Goal: Communication & Community: Answer question/provide support

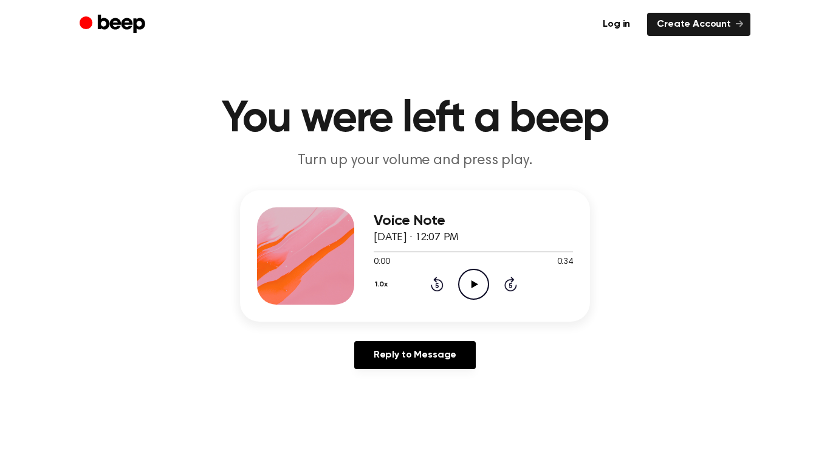
click at [473, 278] on icon "Play Audio" at bounding box center [473, 284] width 31 height 31
click at [482, 272] on circle at bounding box center [474, 284] width 30 height 30
click at [483, 272] on circle at bounding box center [474, 284] width 30 height 30
click at [407, 373] on div "Reply to Message" at bounding box center [415, 360] width 350 height 38
click at [407, 247] on div at bounding box center [473, 251] width 199 height 10
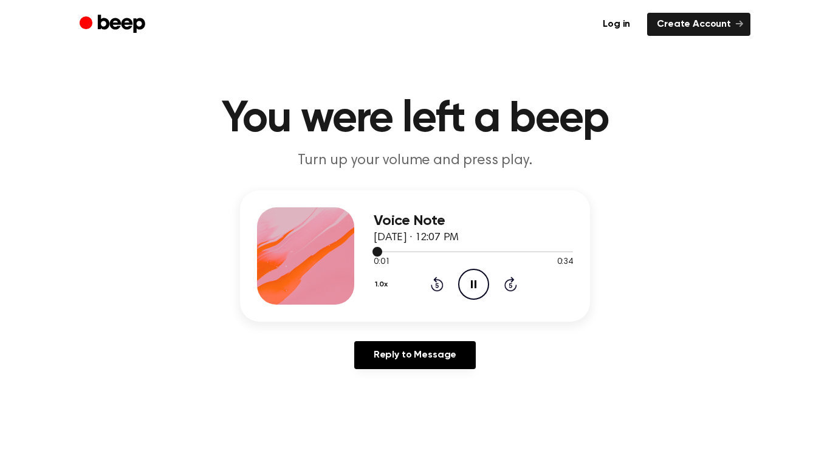
click at [407, 250] on div at bounding box center [473, 251] width 199 height 10
drag, startPoint x: 382, startPoint y: 250, endPoint x: 388, endPoint y: 251, distance: 6.1
click at [388, 251] on div at bounding box center [473, 251] width 199 height 1
drag, startPoint x: 385, startPoint y: 249, endPoint x: 396, endPoint y: 250, distance: 11.6
click at [396, 250] on div at bounding box center [473, 251] width 199 height 10
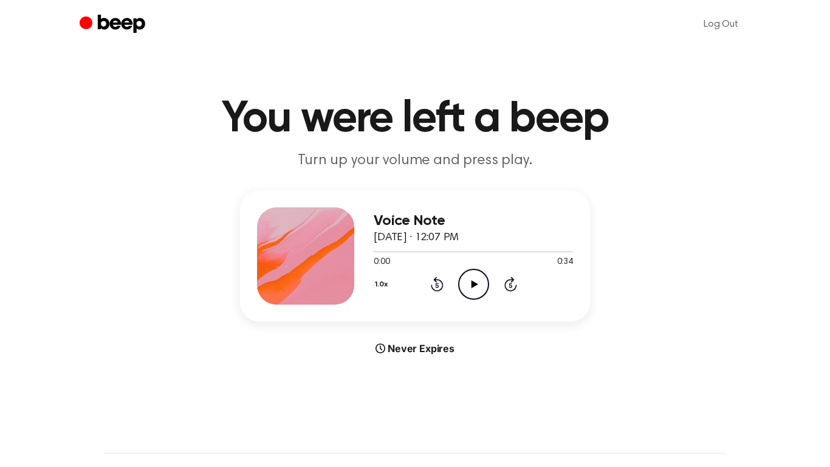
click at [470, 287] on icon "Play Audio" at bounding box center [473, 284] width 31 height 31
click at [509, 283] on icon at bounding box center [510, 285] width 3 height 5
click at [516, 289] on div "1.0x Rewind 5 seconds Pause Audio Skip 5 seconds" at bounding box center [473, 284] width 199 height 31
click at [514, 284] on icon "Skip 5 seconds" at bounding box center [510, 284] width 13 height 16
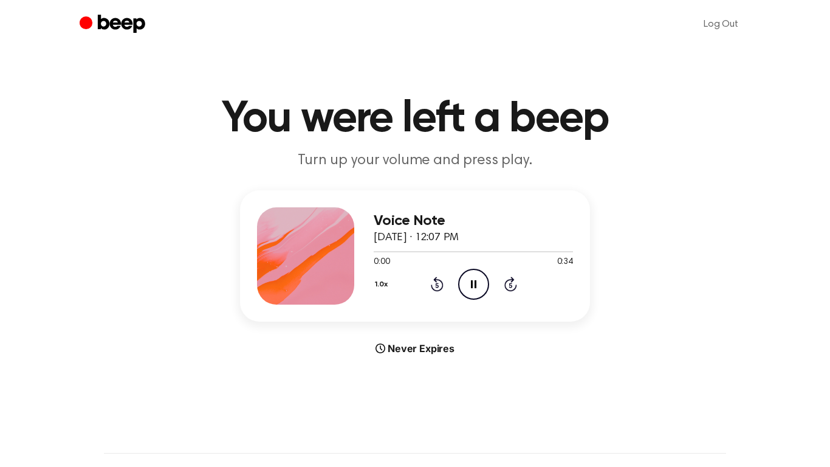
click at [470, 289] on icon "Pause Audio" at bounding box center [473, 284] width 31 height 31
click at [470, 288] on icon "Play Audio" at bounding box center [473, 284] width 31 height 31
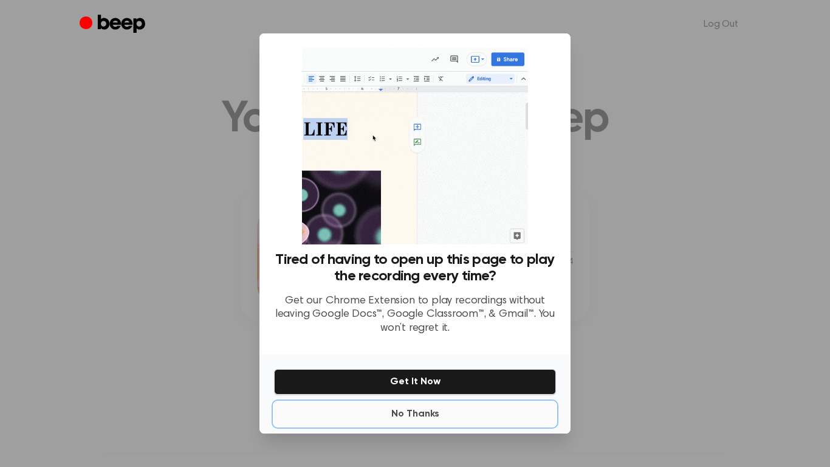
click at [430, 412] on button "No Thanks" at bounding box center [415, 414] width 282 height 24
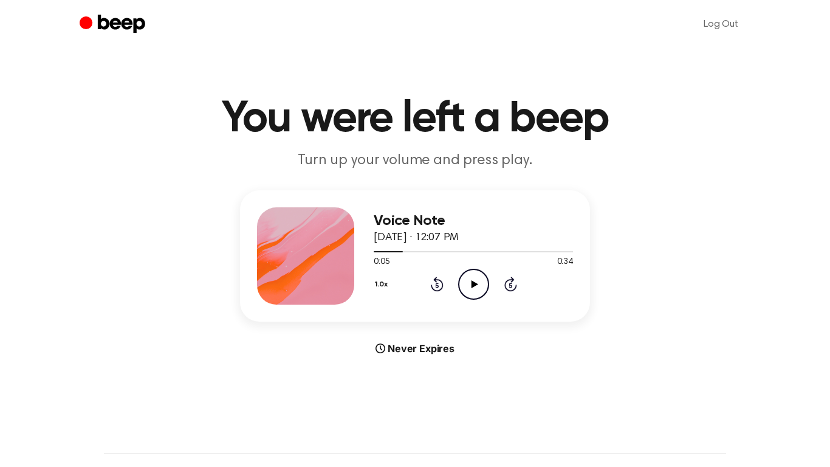
click at [465, 293] on icon "Play Audio" at bounding box center [473, 284] width 31 height 31
drag, startPoint x: 396, startPoint y: 248, endPoint x: 297, endPoint y: 259, distance: 99.0
click at [297, 259] on div "Voice Note August 28, 2025 · 12:07 PM 0:05 0:34 Your browser does not support t…" at bounding box center [415, 255] width 350 height 131
click at [418, 262] on div "0:05 0:34" at bounding box center [473, 262] width 199 height 13
drag, startPoint x: 403, startPoint y: 252, endPoint x: 366, endPoint y: 256, distance: 37.9
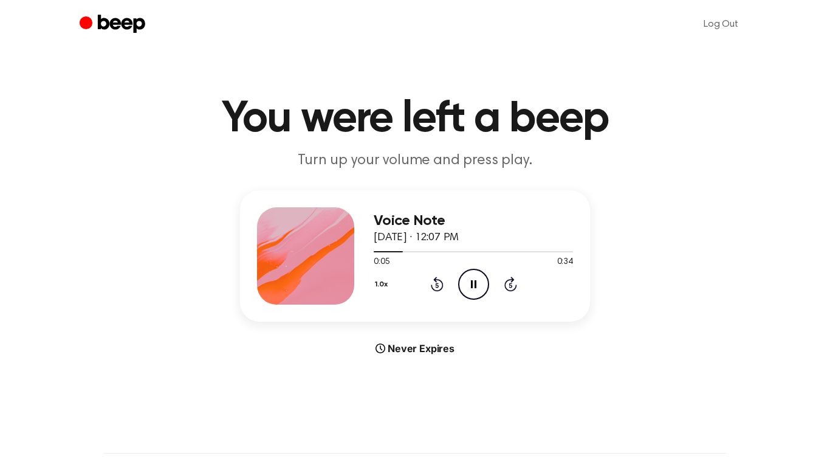
click at [366, 256] on div "Voice Note August 28, 2025 · 12:07 PM 0:05 0:34 Your browser does not support t…" at bounding box center [415, 255] width 350 height 131
click at [396, 252] on span at bounding box center [398, 252] width 10 height 10
drag, startPoint x: 396, startPoint y: 252, endPoint x: 349, endPoint y: 247, distance: 46.4
click at [349, 247] on div "Voice Note August 28, 2025 · 12:07 PM 0:05 0:34 Your browser does not support t…" at bounding box center [415, 255] width 350 height 131
click at [470, 285] on icon "Pause Audio" at bounding box center [473, 284] width 31 height 31
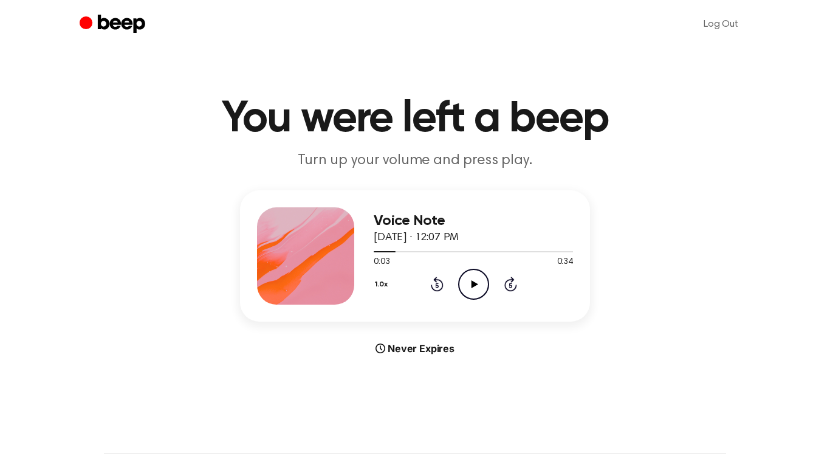
click at [439, 283] on icon "Rewind 5 seconds" at bounding box center [436, 284] width 13 height 16
click at [482, 281] on icon "Play Audio" at bounding box center [473, 284] width 31 height 31
click at [444, 346] on div "Never Expires" at bounding box center [415, 348] width 350 height 15
click at [423, 156] on p "Turn up your volume and press play." at bounding box center [415, 161] width 467 height 20
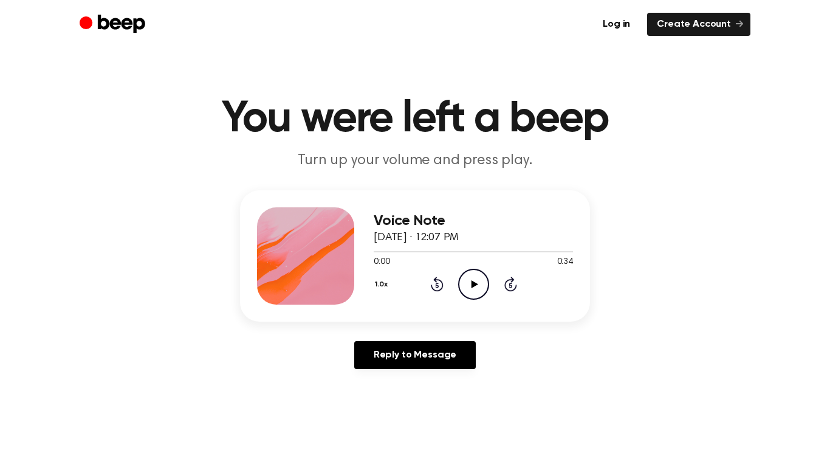
click at [485, 283] on icon "Play Audio" at bounding box center [473, 284] width 31 height 31
click at [630, 27] on link "Log in" at bounding box center [616, 24] width 47 height 23
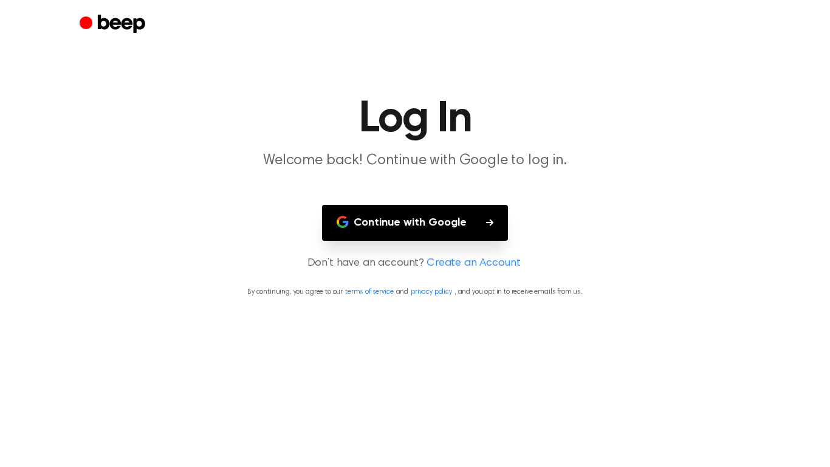
click at [463, 238] on button "Continue with Google" at bounding box center [415, 223] width 186 height 36
click at [492, 222] on icon "button" at bounding box center [489, 222] width 7 height 7
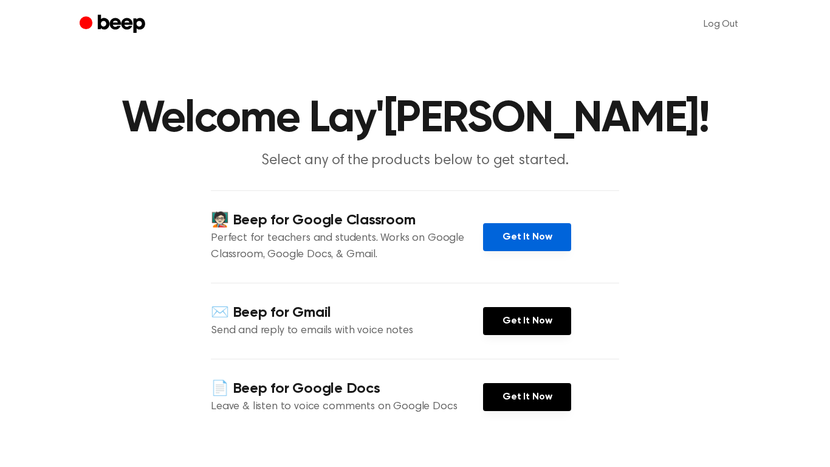
click at [536, 239] on link "Get It Now" at bounding box center [527, 237] width 88 height 28
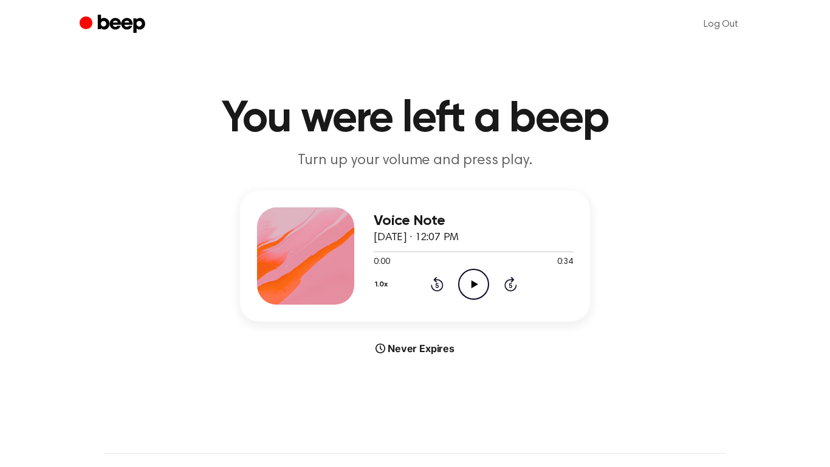
click at [469, 275] on icon "Play Audio" at bounding box center [473, 284] width 31 height 31
click at [469, 280] on icon "Pause Audio" at bounding box center [473, 284] width 31 height 31
click at [469, 280] on icon "Play Audio" at bounding box center [473, 284] width 31 height 31
click at [470, 275] on icon "Pause Audio" at bounding box center [473, 284] width 31 height 31
click at [472, 273] on icon "Play Audio" at bounding box center [473, 284] width 31 height 31
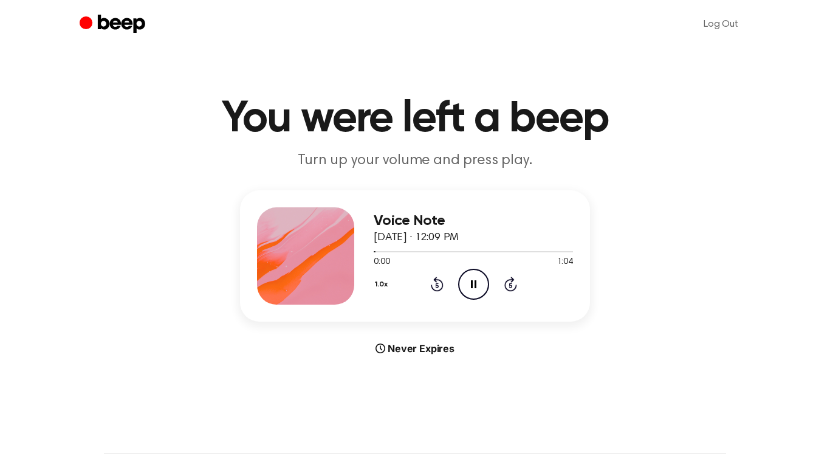
click at [476, 275] on icon "Pause Audio" at bounding box center [473, 284] width 31 height 31
click at [472, 272] on icon "Play Audio" at bounding box center [473, 284] width 31 height 31
click at [472, 273] on icon "Pause Audio" at bounding box center [473, 284] width 31 height 31
click at [472, 273] on icon "Play Audio" at bounding box center [473, 284] width 31 height 31
click at [472, 272] on icon "Pause Audio" at bounding box center [473, 284] width 31 height 31
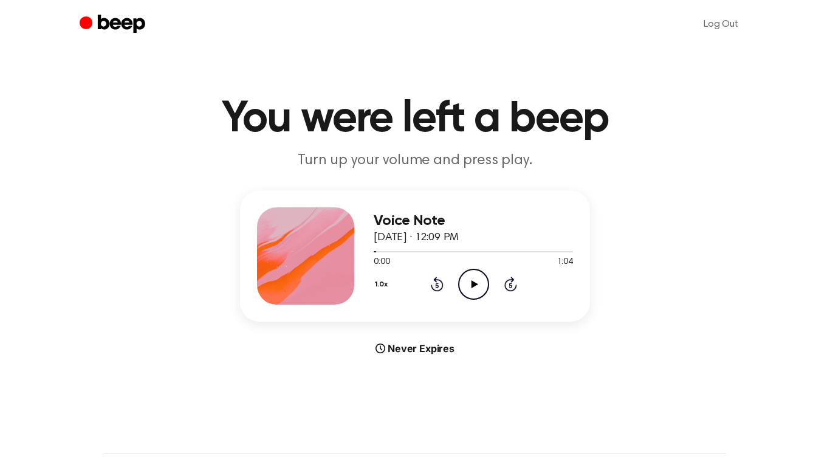
click at [436, 282] on icon at bounding box center [437, 283] width 13 height 15
click at [444, 286] on div "1.0x Rewind 5 seconds Play Audio Skip 5 seconds" at bounding box center [473, 284] width 199 height 31
click at [439, 346] on div "Never Expires" at bounding box center [415, 348] width 350 height 15
drag, startPoint x: 374, startPoint y: 250, endPoint x: 364, endPoint y: 249, distance: 9.8
click at [364, 249] on div "Voice Note August 28, 2025 · 12:09 PM 0:00 1:04 Your browser does not support t…" at bounding box center [415, 255] width 350 height 131
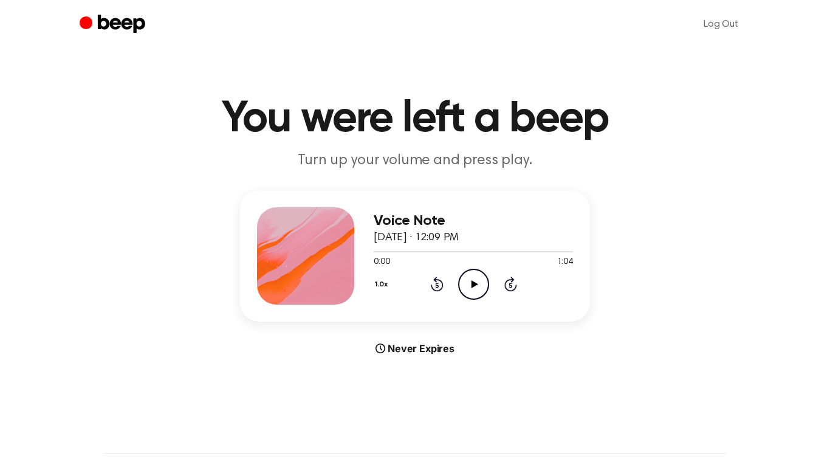
click at [465, 292] on icon "Play Audio" at bounding box center [473, 284] width 31 height 31
click at [477, 157] on p "Turn up your volume and press play." at bounding box center [415, 161] width 467 height 20
click at [483, 280] on icon "Pause Audio" at bounding box center [473, 284] width 31 height 31
click at [474, 280] on icon "Play Audio" at bounding box center [473, 284] width 31 height 31
click at [474, 280] on icon "Pause Audio" at bounding box center [473, 284] width 31 height 31
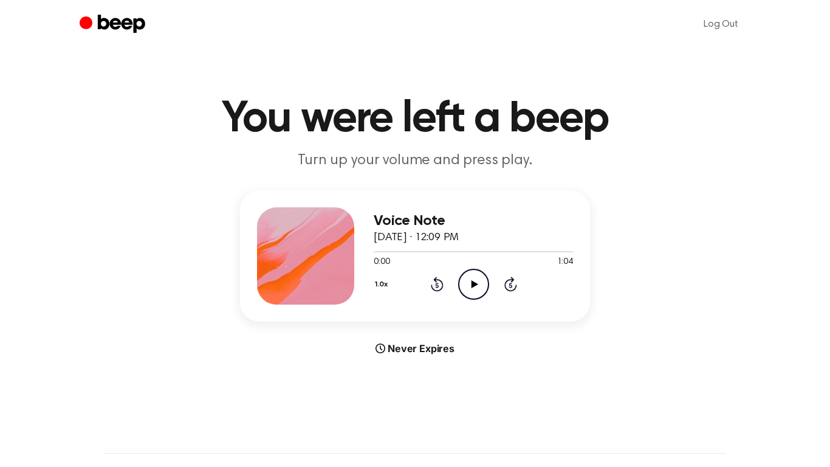
click at [592, 317] on div "Voice Note August 28, 2025 · 12:09 PM 0:00 1:04 Your browser does not support t…" at bounding box center [415, 272] width 801 height 165
click at [472, 284] on icon at bounding box center [474, 284] width 7 height 8
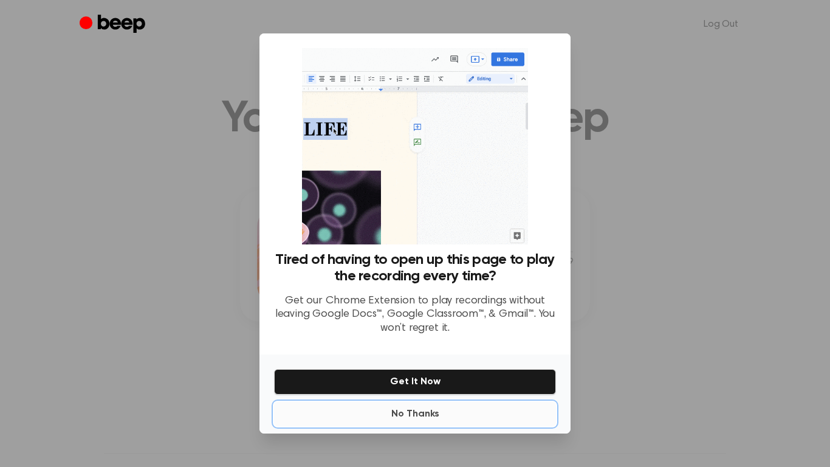
click at [430, 408] on button "No Thanks" at bounding box center [415, 414] width 282 height 24
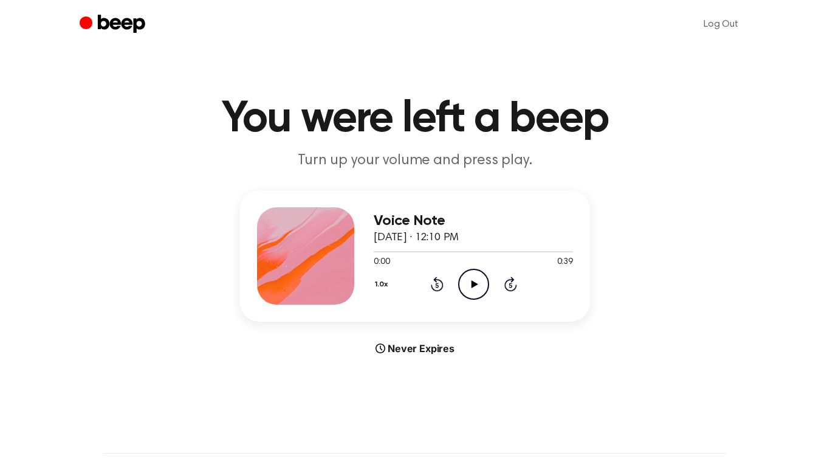
click at [479, 276] on icon "Play Audio" at bounding box center [473, 284] width 31 height 31
click at [465, 287] on icon "Pause Audio" at bounding box center [473, 284] width 31 height 31
click at [466, 287] on icon "Play Audio" at bounding box center [473, 284] width 31 height 31
click at [468, 284] on icon "Pause Audio" at bounding box center [473, 284] width 31 height 31
click at [468, 284] on icon "Play Audio" at bounding box center [473, 284] width 31 height 31
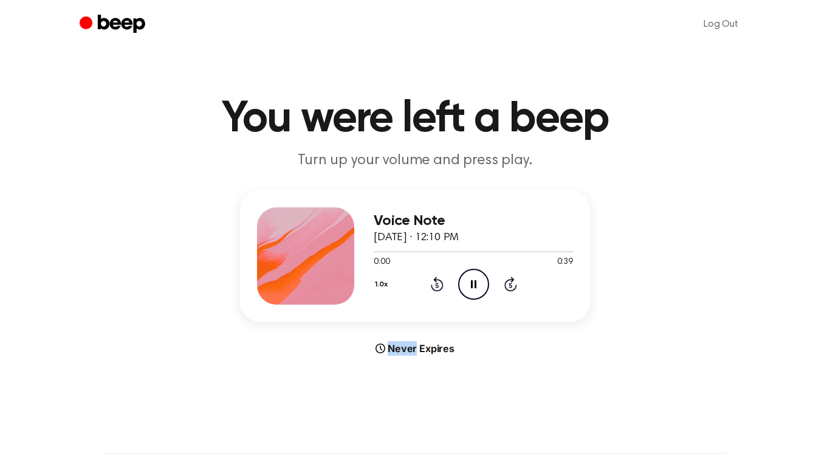
click at [442, 287] on icon at bounding box center [437, 283] width 13 height 15
click at [510, 287] on icon at bounding box center [510, 285] width 3 height 5
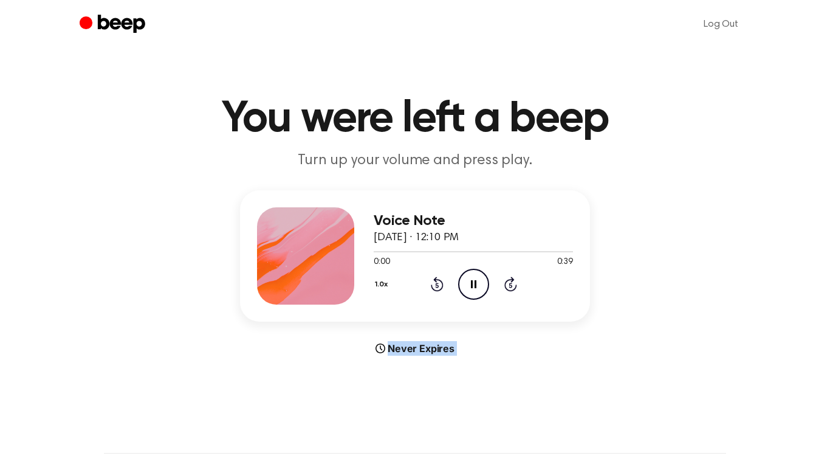
click at [512, 284] on icon "Skip 5 seconds" at bounding box center [510, 284] width 13 height 16
click at [510, 280] on icon "Skip 5 seconds" at bounding box center [510, 284] width 13 height 16
click at [478, 278] on icon "Pause Audio" at bounding box center [473, 284] width 31 height 31
click at [509, 281] on icon "Skip 5 seconds" at bounding box center [510, 284] width 13 height 16
click at [459, 282] on icon "Play Audio" at bounding box center [473, 284] width 31 height 31
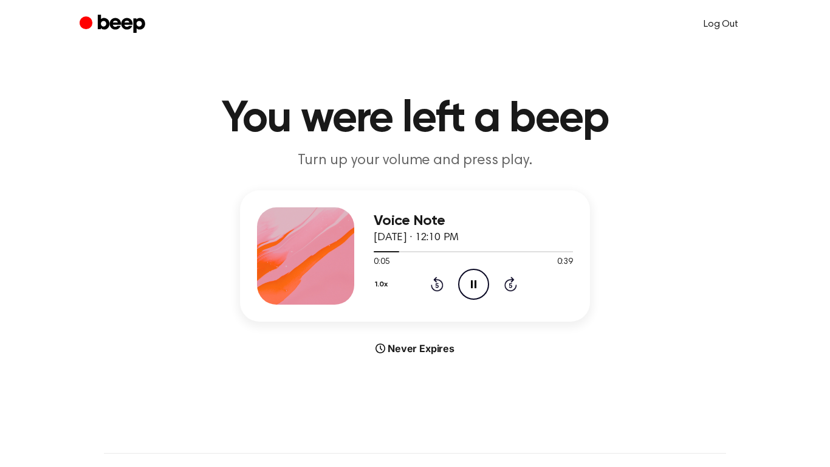
click at [733, 33] on link "Log Out" at bounding box center [720, 24] width 59 height 29
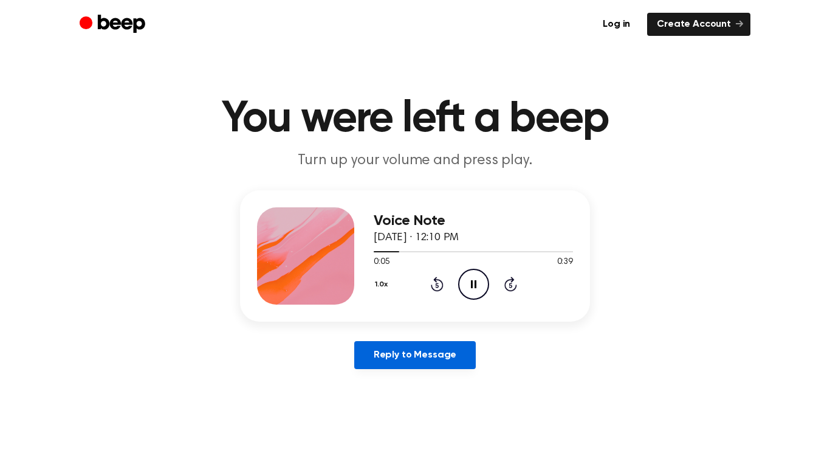
click at [462, 359] on link "Reply to Message" at bounding box center [415, 355] width 122 height 28
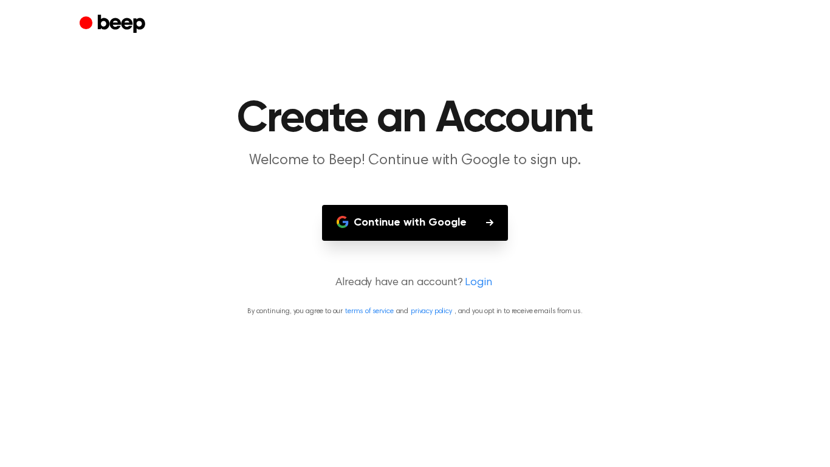
click at [458, 222] on button "Continue with Google" at bounding box center [415, 223] width 186 height 36
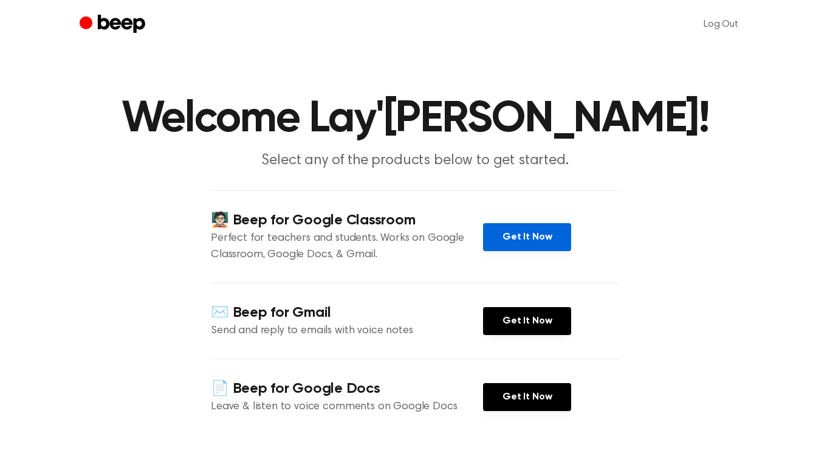
click at [517, 240] on link "Get It Now" at bounding box center [527, 237] width 88 height 28
click at [530, 345] on div "✉️ Beep for Gmail Send and reply to emails with voice notes Get It Now" at bounding box center [415, 321] width 408 height 76
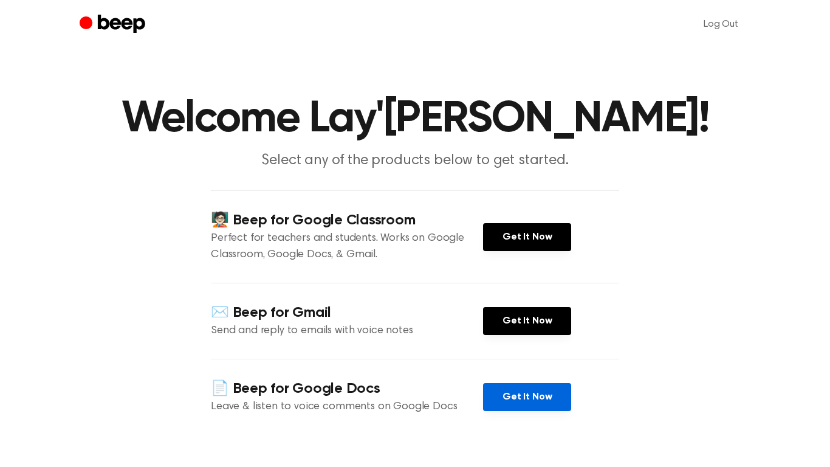
click at [542, 389] on link "Get It Now" at bounding box center [527, 397] width 88 height 28
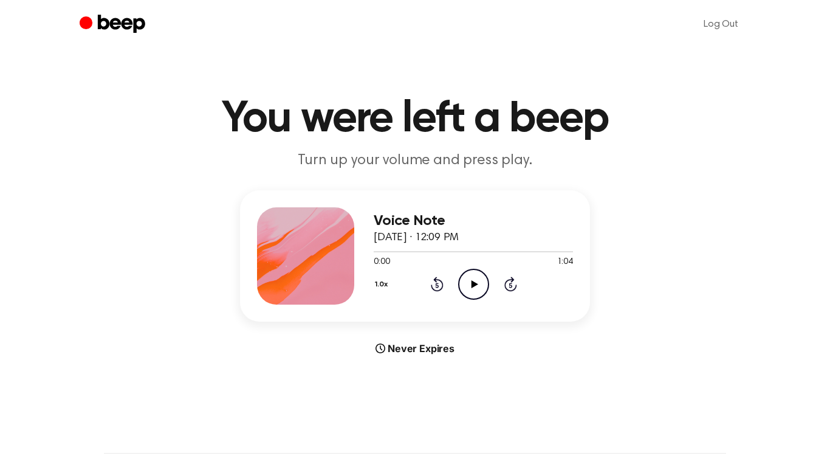
click at [465, 285] on icon "Play Audio" at bounding box center [473, 284] width 31 height 31
click at [473, 275] on icon "Pause Audio" at bounding box center [473, 284] width 31 height 31
click at [476, 279] on icon "Play Audio" at bounding box center [473, 284] width 31 height 31
click at [473, 281] on icon at bounding box center [474, 284] width 7 height 8
click at [564, 251] on div at bounding box center [473, 251] width 199 height 1
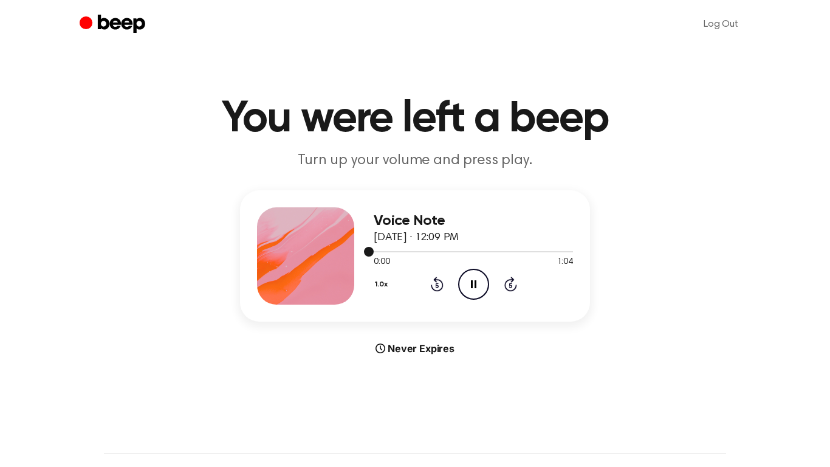
click at [563, 249] on div at bounding box center [473, 251] width 199 height 10
click at [564, 250] on div at bounding box center [473, 251] width 199 height 10
drag, startPoint x: 561, startPoint y: 252, endPoint x: 637, endPoint y: 250, distance: 76.0
click at [637, 250] on div "Voice Note [DATE] · 12:09 PM 0:00 1:04 Your browser does not support the [objec…" at bounding box center [415, 272] width 801 height 165
